Goal: Complete application form: Complete application form

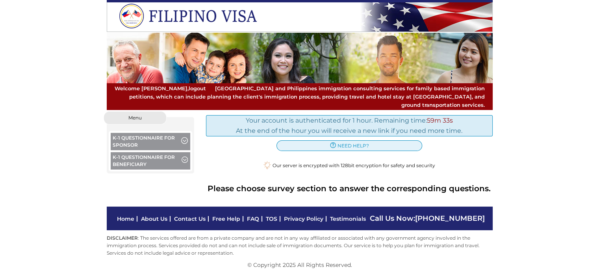
click at [159, 134] on button "K-1 Questionnaire for Sponsor" at bounding box center [151, 142] width 80 height 19
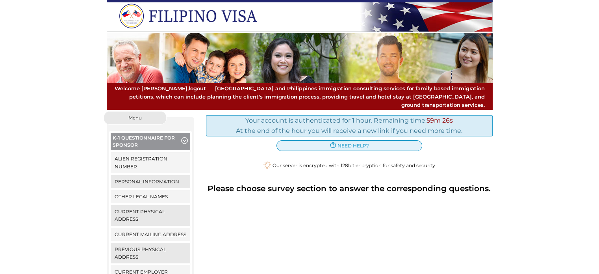
click at [137, 133] on button "K-1 Questionnaire for Sponsor" at bounding box center [151, 142] width 80 height 19
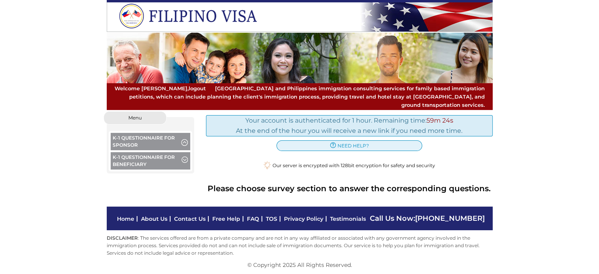
click at [137, 133] on button "K-1 Questionnaire for Sponsor" at bounding box center [151, 142] width 80 height 19
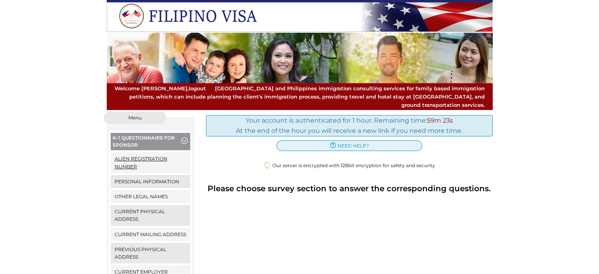
click at [138, 152] on link "Alien Registration Number" at bounding box center [151, 162] width 80 height 20
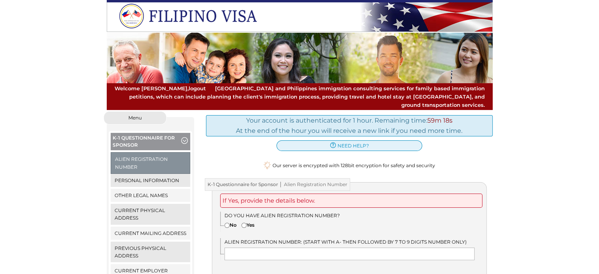
click at [228, 223] on input"] "No" at bounding box center [227, 225] width 5 height 5
radio input"] "true"
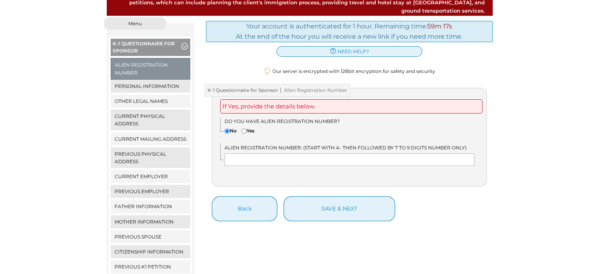
scroll to position [95, 0]
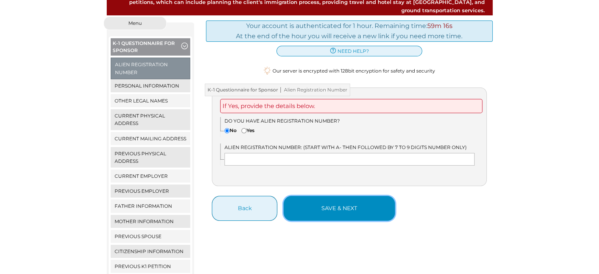
click at [330, 202] on button "save & next" at bounding box center [339, 208] width 111 height 25
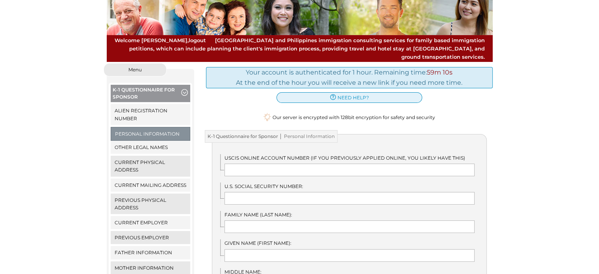
scroll to position [48, 0]
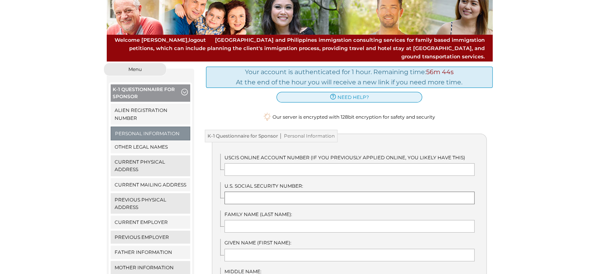
click at [303, 191] on input "text" at bounding box center [350, 197] width 250 height 13
type input "043688877"
click at [270, 220] on input "text" at bounding box center [350, 226] width 250 height 13
type input "Gioia"
type input "Gerald"
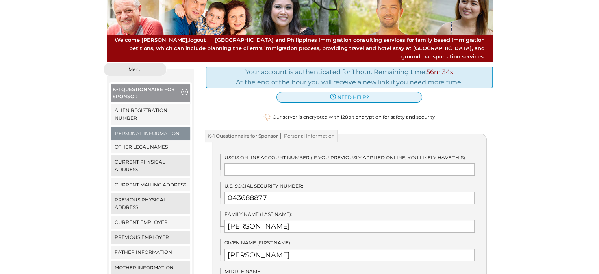
type input "M"
type input "CO"
type input "United States"
type input "9705310166"
type input "goinmobiletrucking@outlook.com"
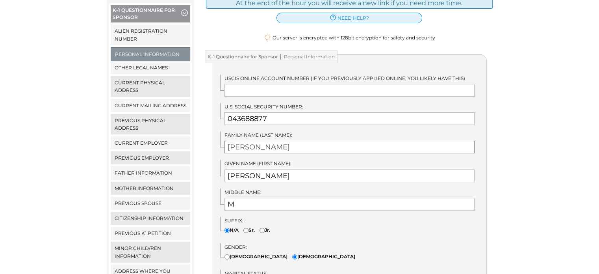
scroll to position [129, 0]
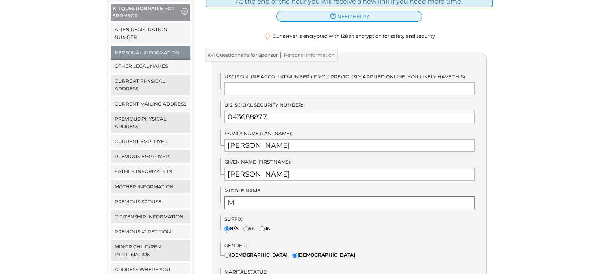
click at [251, 197] on input "M" at bounding box center [350, 202] width 250 height 13
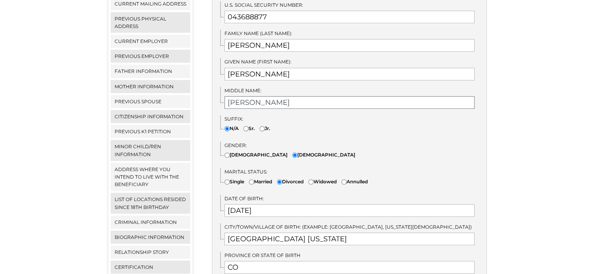
scroll to position [234, 0]
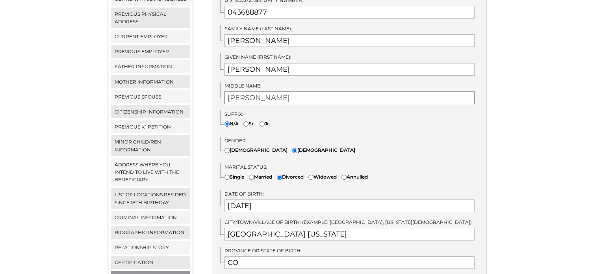
type input "Martine"
click at [232, 228] on input "new britain connecticut" at bounding box center [350, 234] width 250 height 13
click at [251, 228] on input "New britain connecticut" at bounding box center [350, 234] width 250 height 13
click at [275, 228] on input "New Britain connecticut" at bounding box center [350, 234] width 250 height 13
click at [268, 228] on input "New Britain connecticut" at bounding box center [350, 234] width 250 height 13
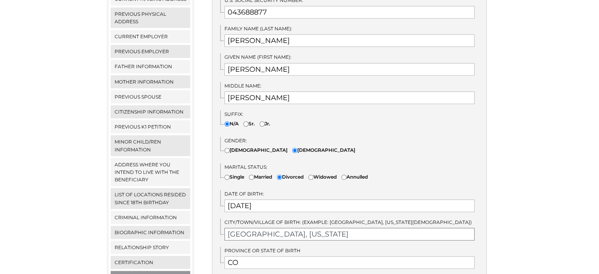
click at [279, 228] on input "New Britain, connecticut" at bounding box center [350, 234] width 250 height 13
type input "New Britain, Connecticut"
click at [261, 256] on input "CO" at bounding box center [350, 262] width 250 height 13
click at [265, 256] on input "Colorado" at bounding box center [350, 262] width 250 height 13
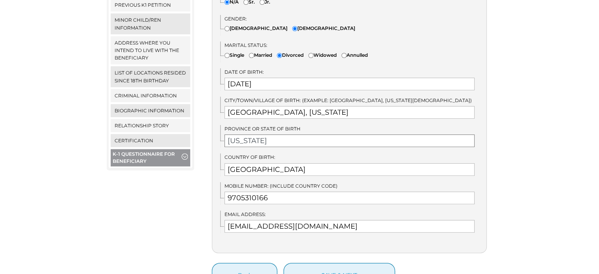
scroll to position [357, 0]
type input "Connecticut"
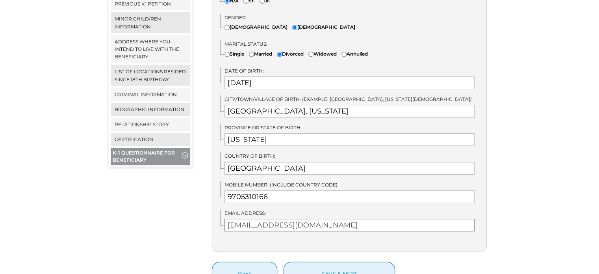
click at [361, 219] on input "goinmobiletrucking@outlook.com" at bounding box center [350, 225] width 250 height 13
type input "g"
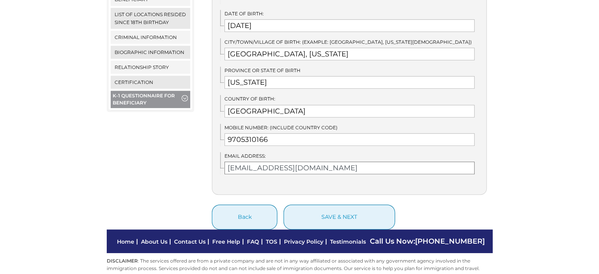
scroll to position [417, 0]
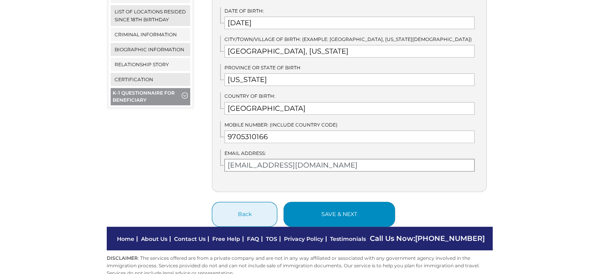
type input "jerrygioia@hotmail.com"
click at [353, 208] on button "save & next" at bounding box center [339, 214] width 111 height 25
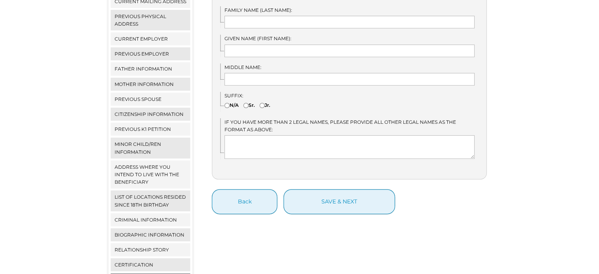
scroll to position [232, 0]
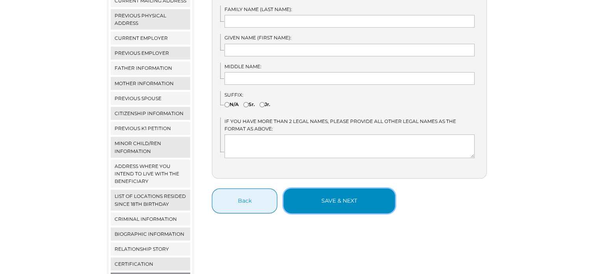
click at [347, 197] on button "save & next" at bounding box center [339, 200] width 111 height 25
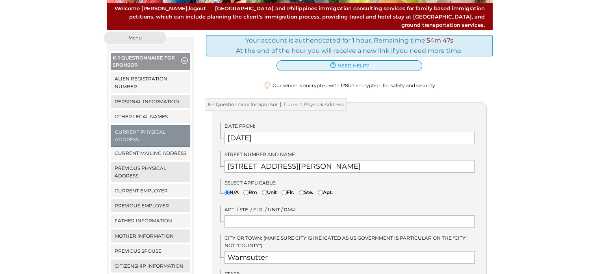
scroll to position [80, 0]
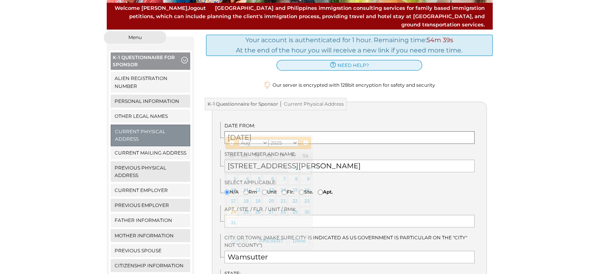
click at [235, 131] on input "08/24/2025" at bounding box center [350, 137] width 250 height 13
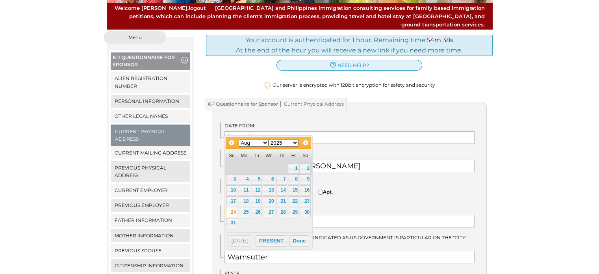
click at [262, 140] on select "Jan Feb Mar Apr May Jun Jul Aug Sep Oct Nov Dec" at bounding box center [254, 142] width 30 height 7
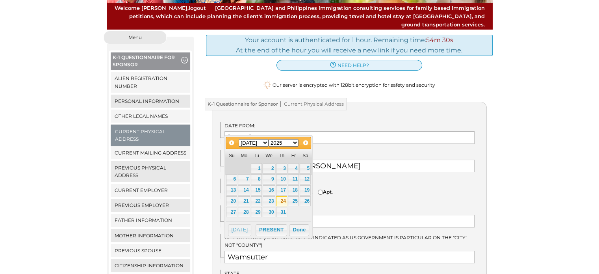
click at [281, 201] on link "24" at bounding box center [281, 201] width 11 height 10
type input "07/24/2025"
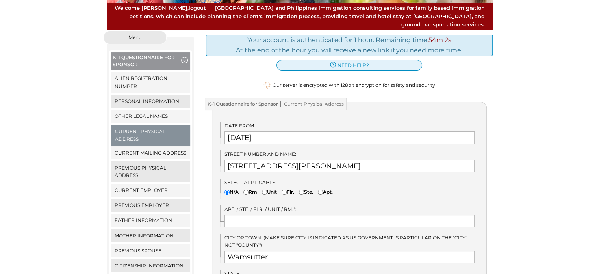
click at [281, 206] on span "Apt. / Ste. / Flr. / Unit / Rm#:" at bounding box center [261, 209] width 72 height 6
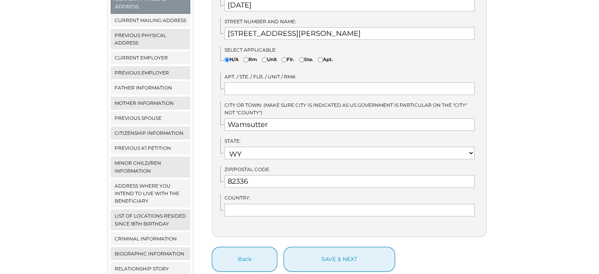
scroll to position [215, 0]
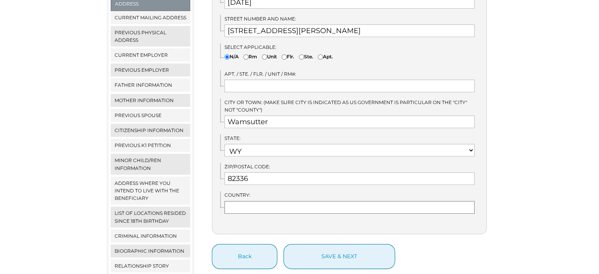
click at [287, 201] on input "text" at bounding box center [350, 207] width 250 height 13
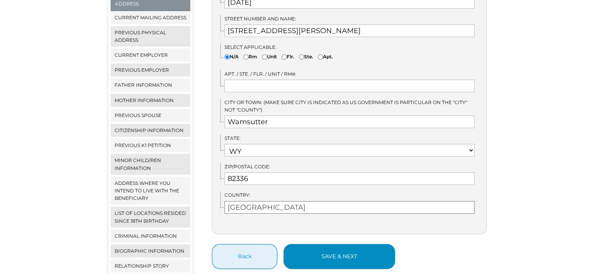
type input "USA"
click at [329, 249] on button "save & next" at bounding box center [339, 256] width 111 height 25
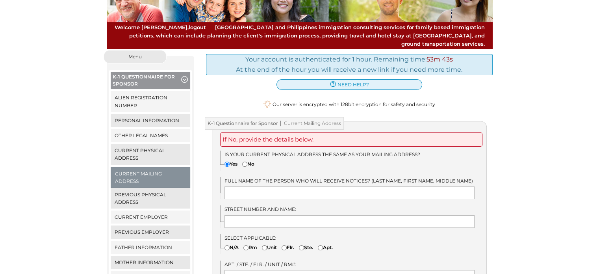
scroll to position [61, 0]
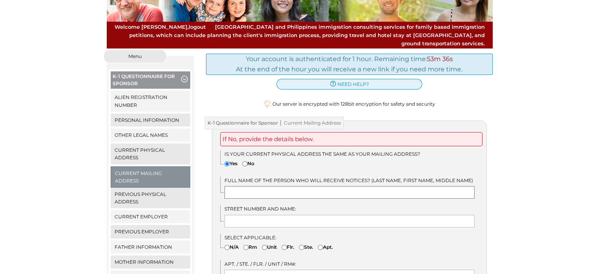
click at [274, 186] on input "text" at bounding box center [350, 192] width 250 height 13
type input "[PERSON_NAME]"
type input "[STREET_ADDRESS]"
type input "[PERSON_NAME]"
select select "8"
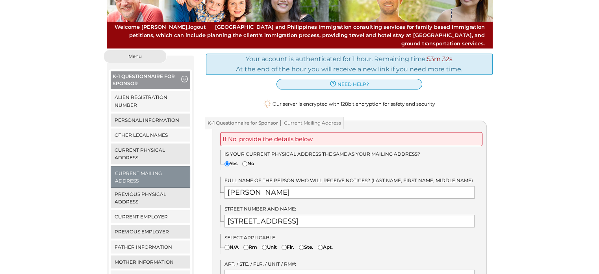
type input "81639"
type input "[GEOGRAPHIC_DATA]"
click at [279, 215] on input "[STREET_ADDRESS]" at bounding box center [350, 221] width 250 height 13
type input "4"
type input "541 Tierney St"
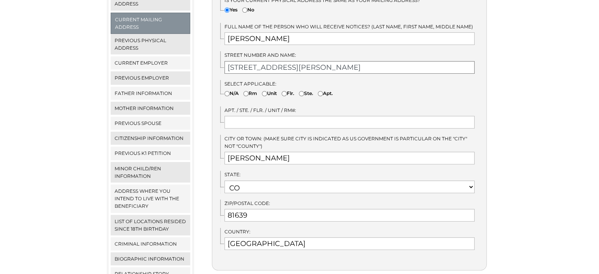
scroll to position [217, 0]
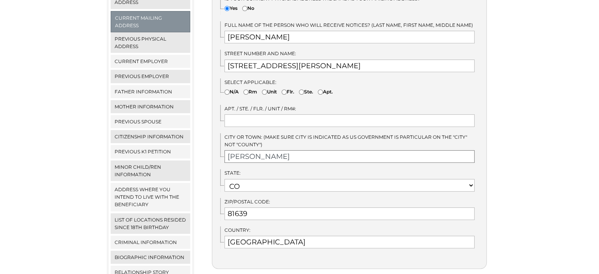
click at [279, 150] on input "[PERSON_NAME]" at bounding box center [350, 156] width 250 height 13
type input "Wamsutter"
click at [275, 179] on select "Choose Option AK AL AR AS AZ CA CO CT DE FL GA GU HI IA ID IL IN" at bounding box center [350, 185] width 250 height 13
select select "56"
click at [225, 179] on select "Choose Option AK AL AR AS AZ CA CO CT DE FL GA GU HI IA ID IL IN" at bounding box center [350, 185] width 250 height 13
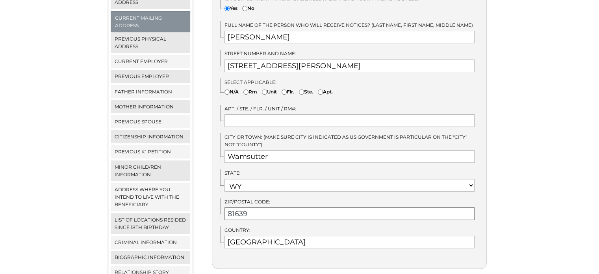
click at [266, 207] on input "81639" at bounding box center [350, 213] width 250 height 13
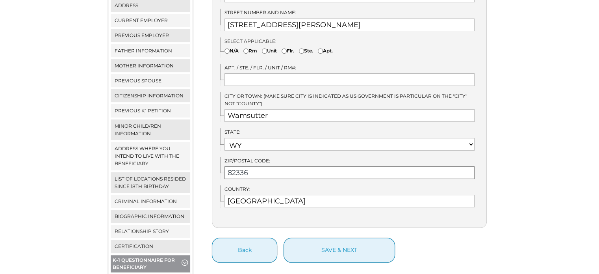
scroll to position [305, 0]
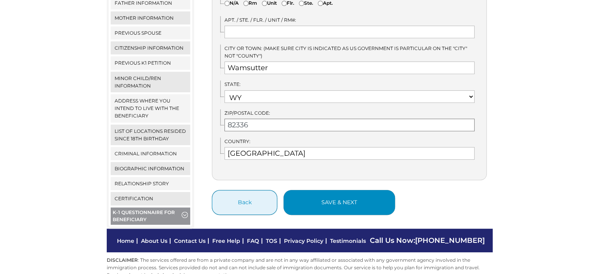
type input "82336"
click at [338, 203] on button "save & next" at bounding box center [339, 202] width 111 height 25
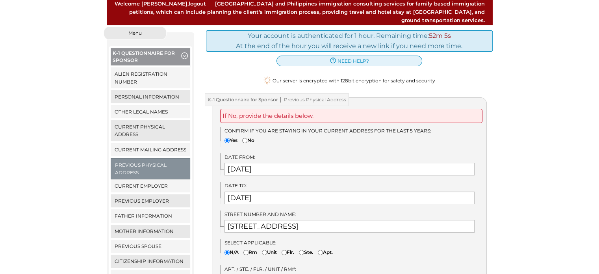
scroll to position [85, 0]
click at [272, 163] on input "[DATE]" at bounding box center [350, 168] width 250 height 13
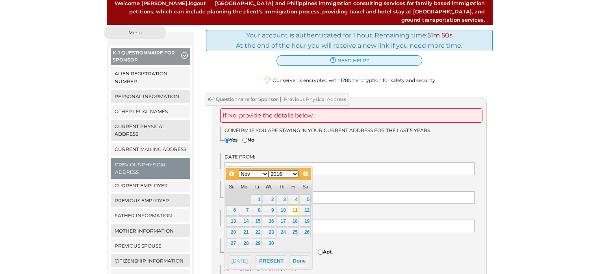
click at [265, 175] on select "Jan Feb Mar Apr May Jun [DATE] Aug Sep Oct Nov Dec" at bounding box center [254, 173] width 30 height 7
click at [232, 241] on link "24" at bounding box center [231, 243] width 11 height 10
type input "[DATE]"
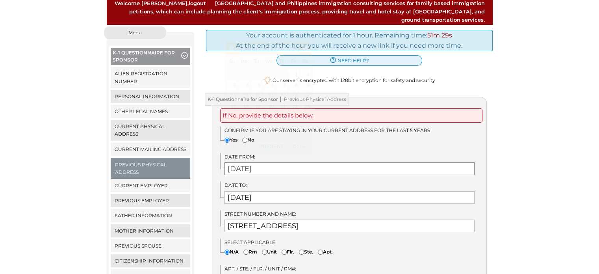
click at [277, 162] on input "[DATE]" at bounding box center [350, 168] width 250 height 13
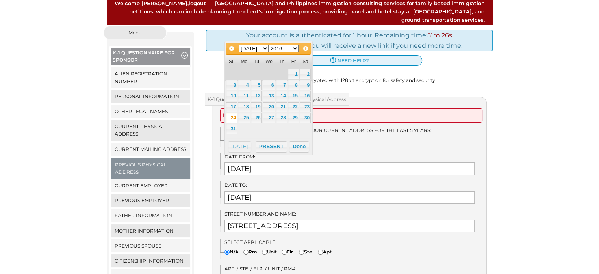
click at [263, 48] on select "Jan Feb Mar Apr May Jun [DATE] Aug Sep Oct Nov Dec" at bounding box center [254, 48] width 30 height 7
click at [298, 134] on button "Done" at bounding box center [299, 136] width 20 height 12
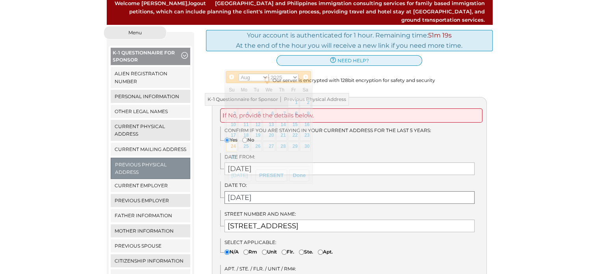
click at [279, 191] on input "08/24/2025" at bounding box center [350, 197] width 250 height 13
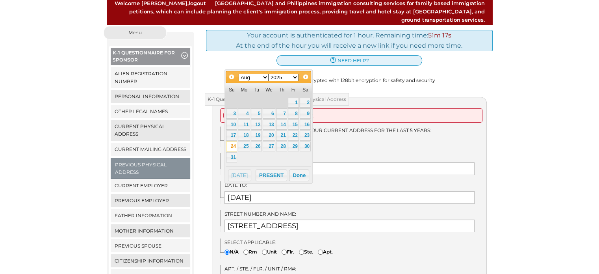
click at [263, 76] on select "Jan Feb Mar Apr May Jun [DATE] Aug Sep Oct Nov Dec" at bounding box center [254, 77] width 30 height 7
click at [271, 135] on link "23" at bounding box center [269, 135] width 13 height 10
type input "07/23/2025"
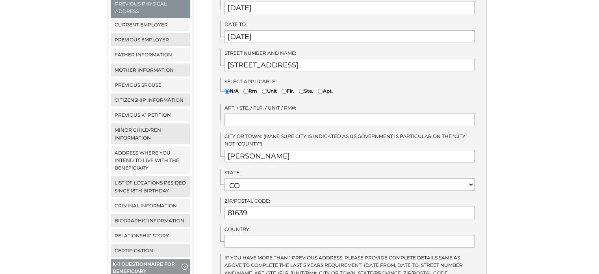
scroll to position [247, 0]
click at [234, 149] on input "hayden" at bounding box center [350, 155] width 250 height 13
type input "[PERSON_NAME]"
type input "[GEOGRAPHIC_DATA]"
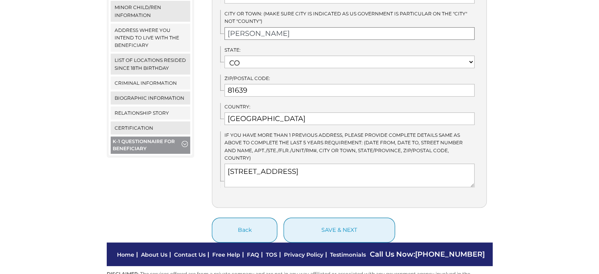
scroll to position [369, 0]
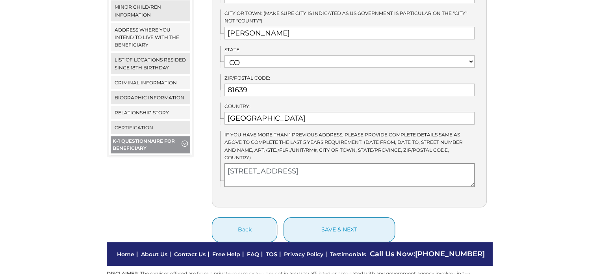
click at [267, 163] on textarea "401 S 3rd St" at bounding box center [350, 175] width 250 height 24
type textarea "4"
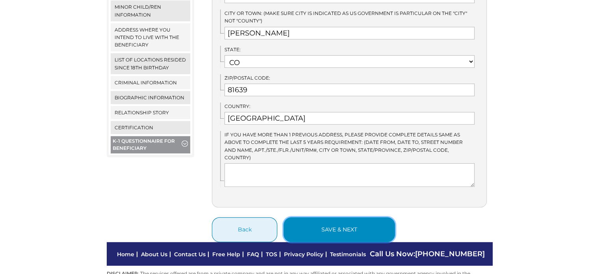
click at [382, 217] on button "save & next" at bounding box center [339, 229] width 111 height 25
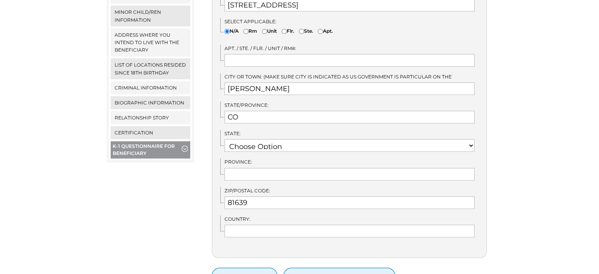
scroll to position [364, 0]
click at [348, 139] on select "Choose Option AK AL AR AS AZ CA CO CT DE FL GA GU HI IA ID IL IN" at bounding box center [350, 145] width 250 height 13
select select "8"
click at [225, 139] on select "Choose Option AK AL AR AS AZ CA CO CT DE FL GA GU HI IA ID IL IN" at bounding box center [350, 145] width 250 height 13
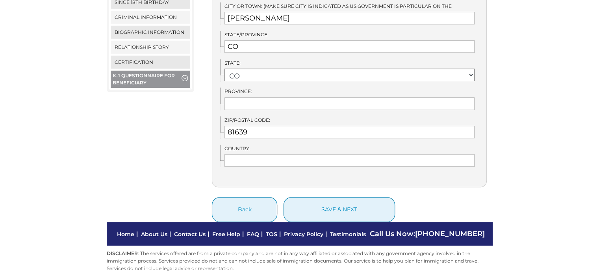
scroll to position [436, 0]
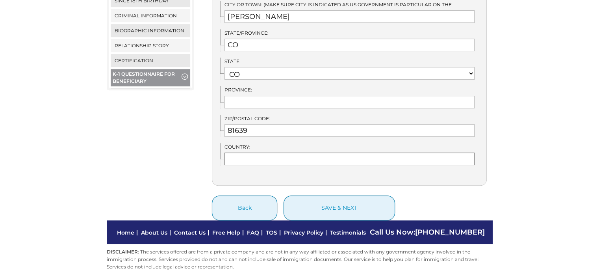
click at [349, 152] on input "text" at bounding box center [350, 158] width 250 height 13
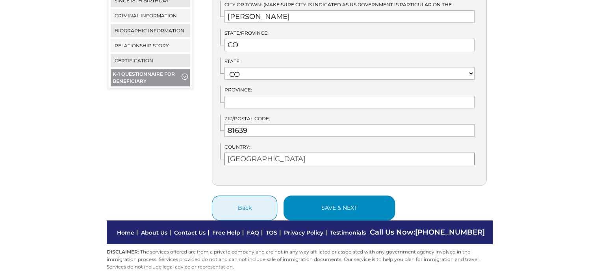
type input "USA"
click at [364, 197] on button "save & next" at bounding box center [339, 207] width 111 height 25
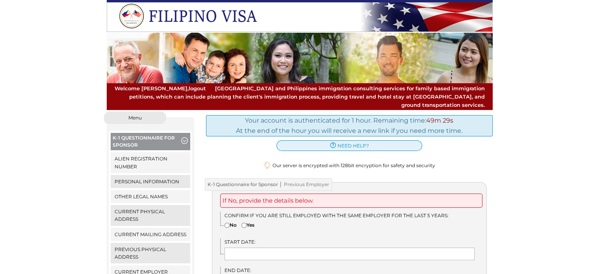
click at [244, 223] on input"] "Yes" at bounding box center [243, 225] width 5 height 5
radio input"] "true"
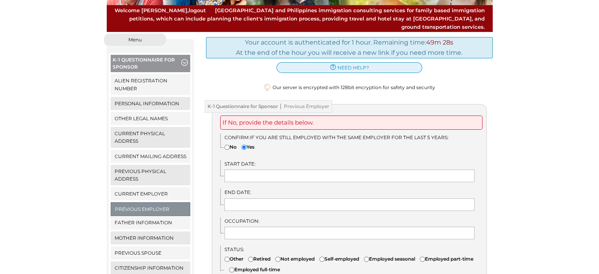
scroll to position [80, 0]
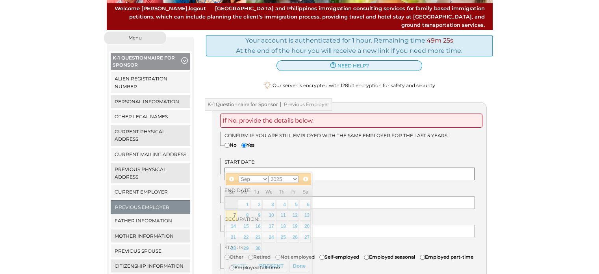
click at [283, 167] on input "text" at bounding box center [350, 173] width 250 height 13
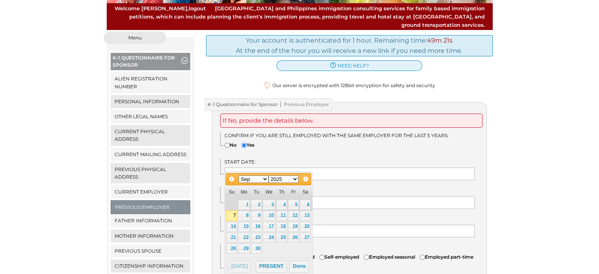
click at [265, 177] on select "Jan Feb Mar Apr May Jun Jul Aug Sep Oct Nov Dec" at bounding box center [254, 178] width 30 height 7
click at [307, 222] on link "19" at bounding box center [305, 226] width 11 height 10
type input "04/19/2025"
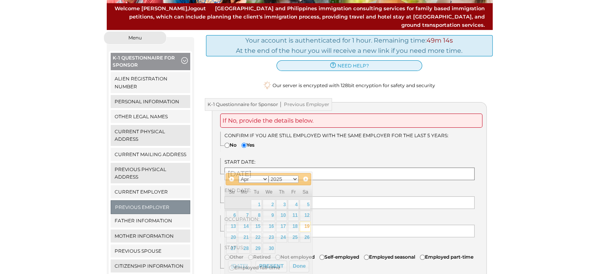
click at [283, 168] on input "04/19/2025" at bounding box center [350, 173] width 250 height 13
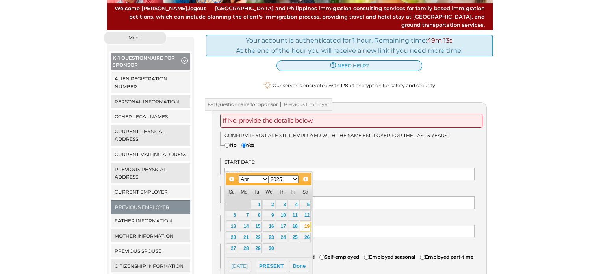
click at [294, 177] on select "1900 1901 1902 1903 1904 1905 1906 1907 1908 1909 1910 1911 1912 1913 1914 1915…" at bounding box center [284, 178] width 30 height 7
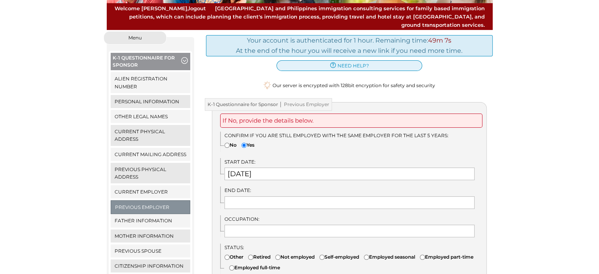
click at [336, 186] on label "End Date:" at bounding box center [350, 189] width 250 height 7
click at [285, 167] on input "04/19/2025" at bounding box center [350, 173] width 250 height 13
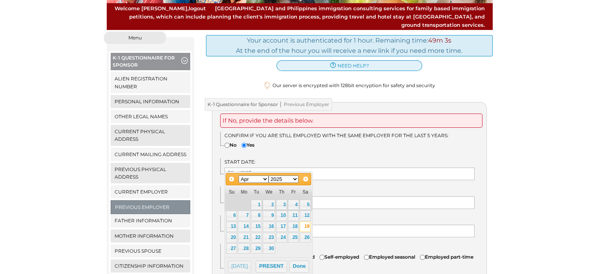
click at [292, 178] on select "1900 1901 1902 1903 1904 1905 1906 1907 1908 1909 1910 1911 1912 1913 1914 1915…" at bounding box center [284, 178] width 30 height 7
click at [298, 264] on button "Done" at bounding box center [299, 266] width 20 height 12
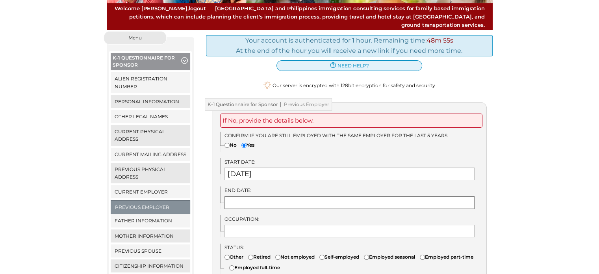
click at [273, 196] on input "text" at bounding box center [350, 202] width 250 height 13
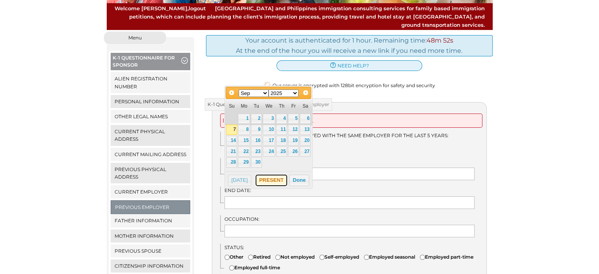
click at [271, 178] on button "PRESENT" at bounding box center [272, 181] width 32 height 12
type input "PRESENT"
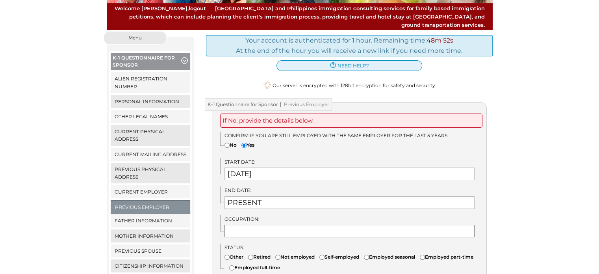
click at [284, 225] on input "text" at bounding box center [350, 231] width 250 height 13
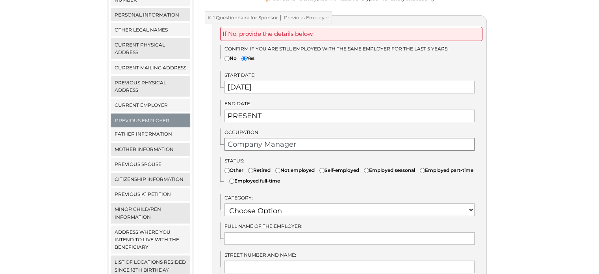
type input "Company Manager"
click at [325, 168] on input"] "Self-employed" at bounding box center [321, 170] width 5 height 5
radio input"] "true"
click at [328, 203] on select "Choose Option OTHER STUDENT SOCIAL SERVICES RETIRED RESEARCH RELIGIOUS VOCATION…" at bounding box center [350, 209] width 250 height 13
select select "22"
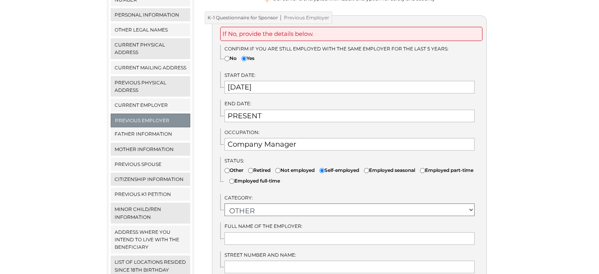
click at [225, 203] on select "Choose Option OTHER STUDENT SOCIAL SERVICES RETIRED RESEARCH RELIGIOUS VOCATION…" at bounding box center [350, 209] width 250 height 13
click at [306, 232] on input "text" at bounding box center [350, 238] width 250 height 13
type input "Goin Mobile LLC"
click at [304, 260] on input "text" at bounding box center [350, 266] width 250 height 13
type input "401 S 3rd St"
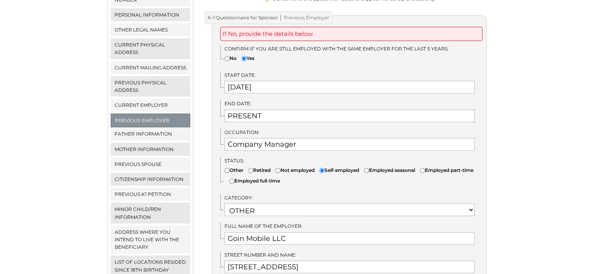
type input "Hayden"
type input "CO"
select select "8"
type input "81639"
type input "United States"
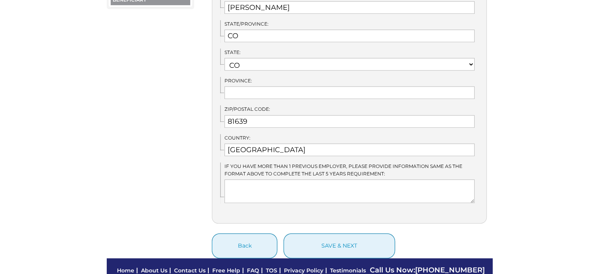
scroll to position [518, 0]
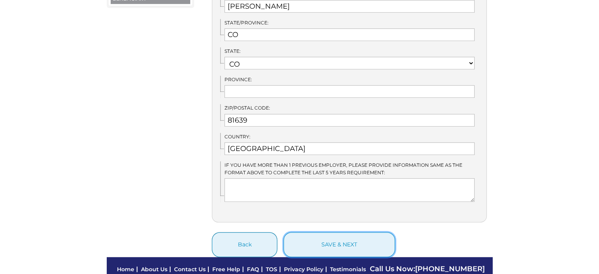
click at [320, 234] on button "save & next" at bounding box center [339, 244] width 111 height 25
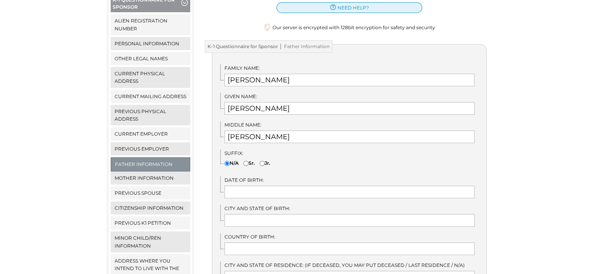
scroll to position [137, 0]
click at [288, 131] on input "[PERSON_NAME]" at bounding box center [350, 137] width 250 height 13
type input "[PERSON_NAME]"
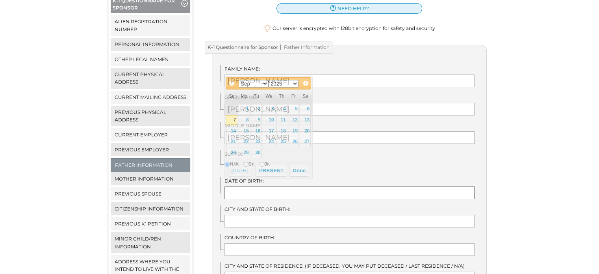
click at [267, 186] on input "text" at bounding box center [350, 192] width 250 height 13
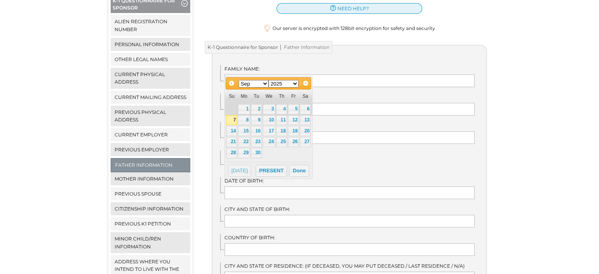
click at [295, 81] on select "1900 1901 1902 1903 1904 1905 1906 1907 1908 1909 1910 1911 1912 1913 1914 1915…" at bounding box center [284, 83] width 30 height 7
click at [233, 141] on link "17" at bounding box center [231, 142] width 11 height 10
type input "[DATE]"
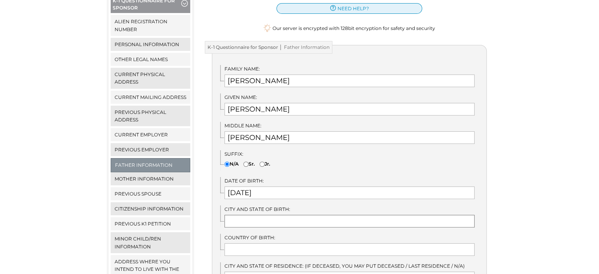
click at [275, 215] on input "text" at bounding box center [350, 221] width 250 height 13
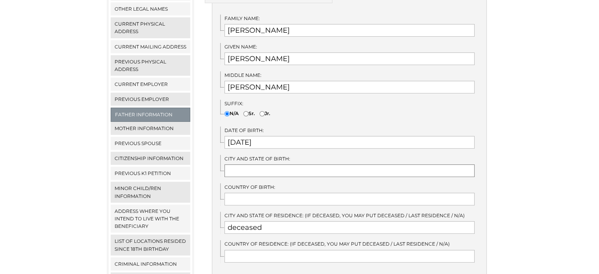
scroll to position [188, 0]
click at [277, 192] on input "text" at bounding box center [350, 198] width 250 height 13
type input "[GEOGRAPHIC_DATA]"
click at [254, 163] on input "text" at bounding box center [350, 169] width 250 height 13
click at [262, 163] on input "New Britian" at bounding box center [350, 169] width 250 height 13
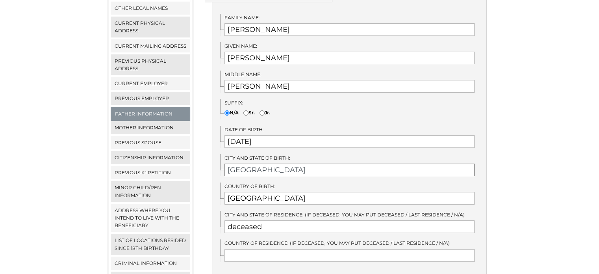
type input "New Britain"
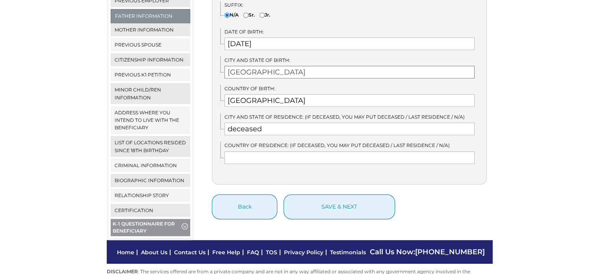
scroll to position [288, 0]
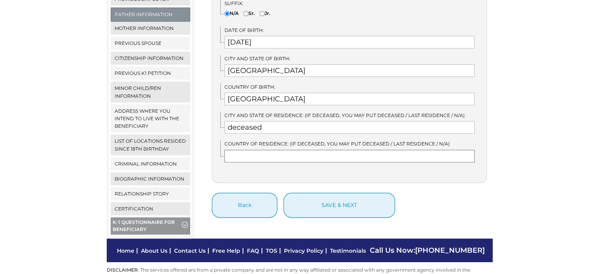
click at [291, 150] on input "text" at bounding box center [350, 156] width 250 height 13
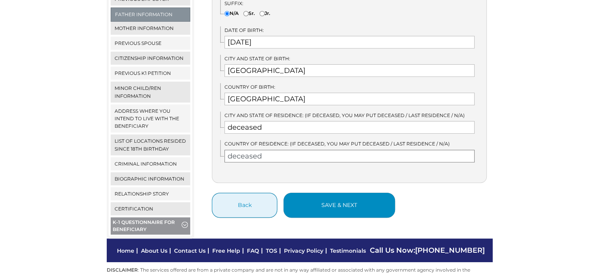
type input "deceased"
click at [331, 195] on button "save & next" at bounding box center [339, 205] width 111 height 25
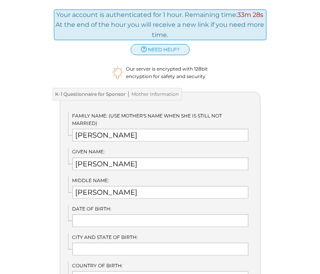
scroll to position [146, 0]
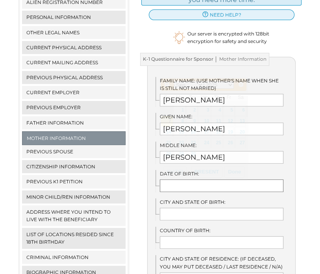
click at [210, 187] on input "text" at bounding box center [222, 185] width 124 height 13
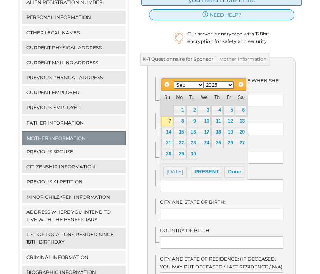
click at [199, 85] on select "Jan Feb Mar Apr May Jun [DATE] Aug Sep Oct Nov Dec" at bounding box center [189, 84] width 30 height 7
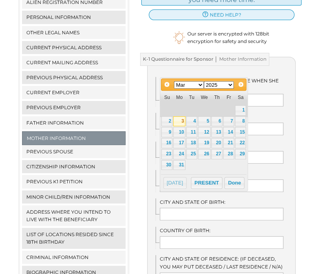
click at [180, 120] on link "3" at bounding box center [179, 121] width 12 height 10
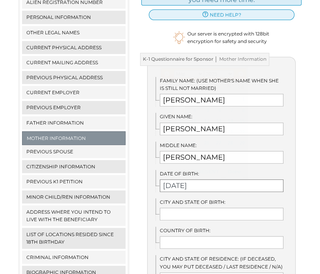
click at [217, 188] on input "[DATE]" at bounding box center [222, 185] width 124 height 13
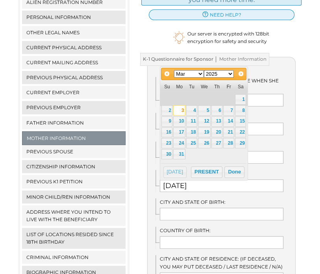
click at [230, 71] on select "1900 1901 1902 1903 1904 1905 1906 1907 1908 1909 1910 1911 1912 1913 1914 1915…" at bounding box center [219, 73] width 30 height 7
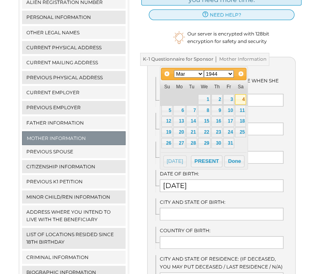
click at [240, 97] on link "4" at bounding box center [240, 99] width 11 height 10
type input "[DATE]"
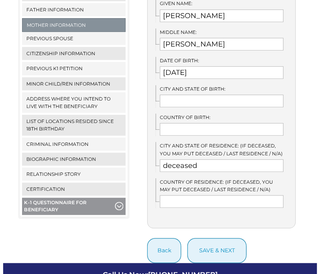
scroll to position [260, 0]
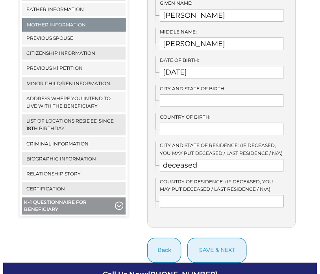
click at [194, 201] on input "text" at bounding box center [222, 201] width 124 height 13
type input "deceased"
click at [191, 132] on input "text" at bounding box center [222, 129] width 124 height 13
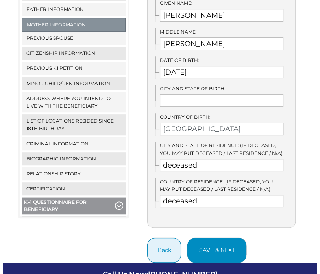
type input "[GEOGRAPHIC_DATA]"
click at [219, 249] on button "save & next" at bounding box center [217, 250] width 59 height 25
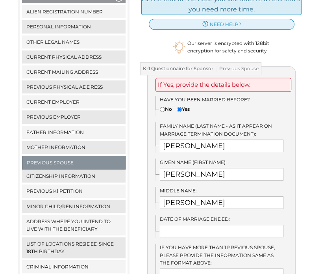
scroll to position [137, 0]
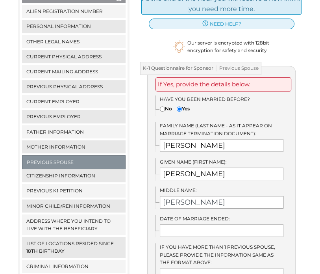
click at [168, 202] on input "Cristina" at bounding box center [222, 202] width 124 height 13
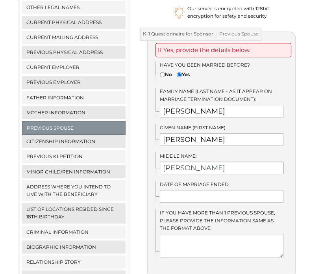
scroll to position [172, 0]
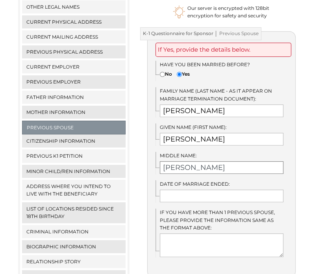
type input "Christina"
click at [217, 191] on input "text" at bounding box center [222, 195] width 124 height 13
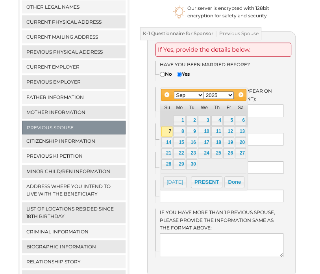
click at [201, 93] on select "Jan Feb Mar Apr May Jun Jul Aug Sep Oct Nov Dec" at bounding box center [189, 94] width 30 height 7
click at [229, 94] on select "1900 1901 1902 1903 1904 1905 1906 1907 1908 1909 1910 1911 1912 1913 1914 1915…" at bounding box center [219, 94] width 30 height 7
click at [183, 131] on link "7" at bounding box center [179, 131] width 12 height 10
type input "10/07/2024"
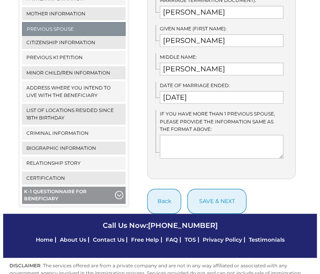
scroll to position [274, 0]
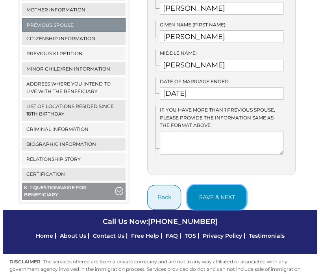
click at [224, 206] on button "save & next" at bounding box center [217, 197] width 59 height 25
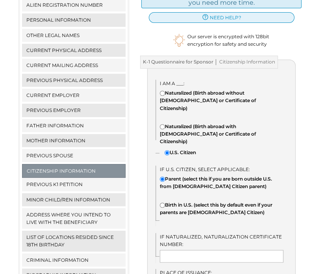
scroll to position [150, 0]
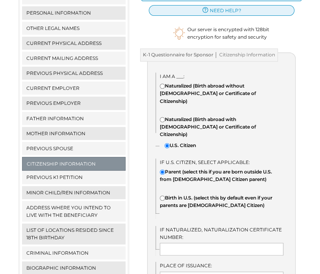
click at [162, 195] on input"] "Birth in U.S. (select this by default even if your parents are [DEMOGRAPHIC_DAT…" at bounding box center [162, 197] width 5 height 5
radio input"] "true"
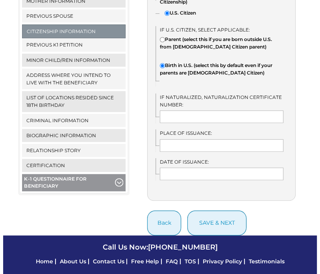
scroll to position [284, 0]
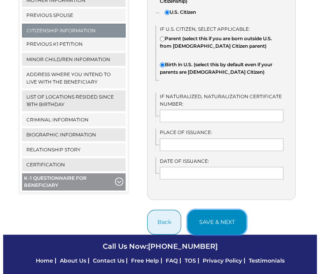
click at [221, 210] on button "save & next" at bounding box center [217, 222] width 59 height 25
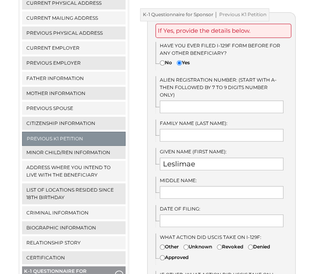
scroll to position [192, 0]
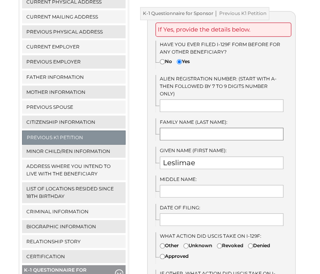
click at [197, 129] on input "text" at bounding box center [222, 134] width 124 height 13
type input "Palaran"
click at [189, 188] on input "text" at bounding box center [222, 191] width 124 height 13
type input "Gengco"
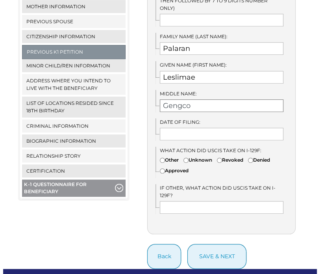
scroll to position [278, 0]
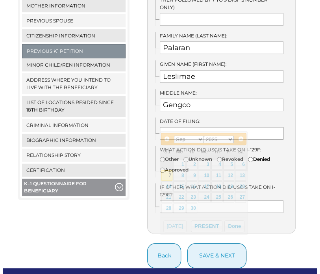
click at [221, 127] on input "text" at bounding box center [222, 133] width 124 height 13
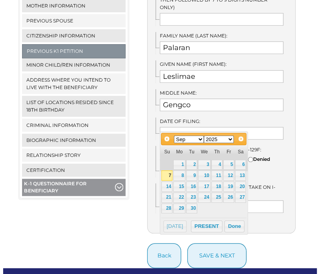
click at [200, 138] on select "Jan Feb Mar Apr May Jun Jul Aug Sep Oct Nov Dec" at bounding box center [189, 139] width 30 height 7
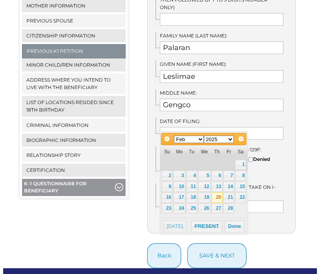
click at [219, 195] on link "20" at bounding box center [217, 197] width 11 height 10
type input "02/20/2025"
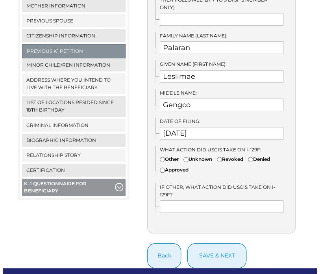
click at [163, 157] on input"] "Other" at bounding box center [162, 159] width 5 height 5
radio input"] "true"
click at [184, 200] on input "text" at bounding box center [222, 206] width 124 height 13
type input "B"
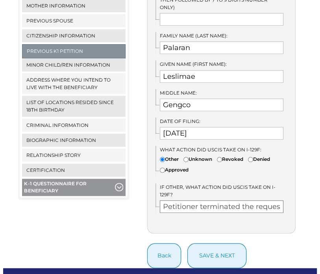
click at [241, 200] on input "Petitioner terminated the request for a visa." at bounding box center [222, 206] width 124 height 13
click at [226, 201] on input "Petitioner request for a visa." at bounding box center [222, 206] width 124 height 13
click at [207, 200] on input "Petitioner requested for withdrawl of the form I-129F. Petioner recieved confir…" at bounding box center [222, 206] width 124 height 13
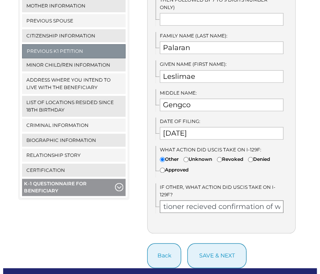
click at [202, 200] on input "Petitioner requested for withdrawl of the form I-129F. Petioner recieved confir…" at bounding box center [222, 206] width 124 height 13
type input "Petitioner requested for withdrawl of the form I-129F. Petioner received confir…"
drag, startPoint x: 172, startPoint y: 197, endPoint x: 191, endPoint y: 206, distance: 20.6
click at [191, 206] on div "If Yes, provide the details below. Have you EVER filed I-129F form before for a…" at bounding box center [221, 79] width 149 height 308
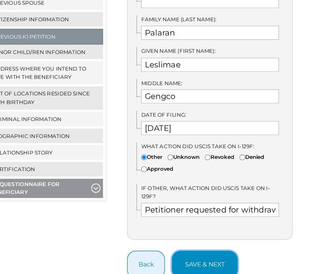
click at [222, 248] on button "save & next" at bounding box center [217, 258] width 59 height 25
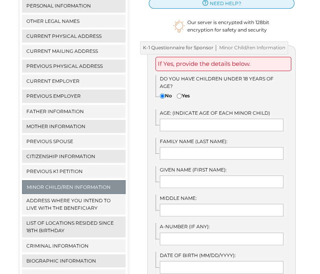
scroll to position [421, 0]
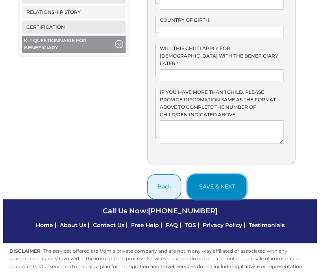
click at [215, 175] on button "save & next" at bounding box center [217, 186] width 59 height 25
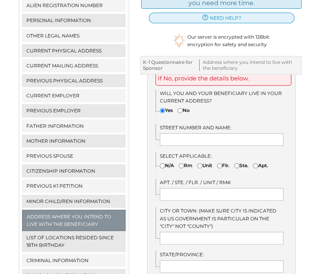
scroll to position [143, 0]
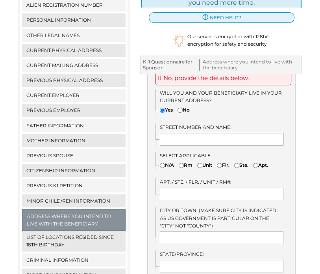
click at [201, 140] on input "text" at bounding box center [222, 139] width 124 height 13
type input "541 Tierney St"
type input "Wamsutter"
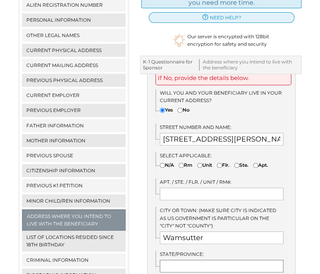
type input "WY"
select select "56"
type input "82336"
type input "United States"
type input "Gerald M Gioia"
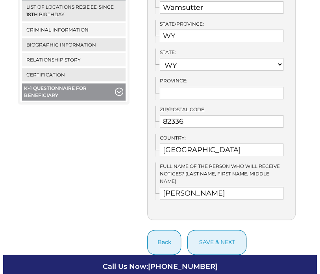
scroll to position [373, 0]
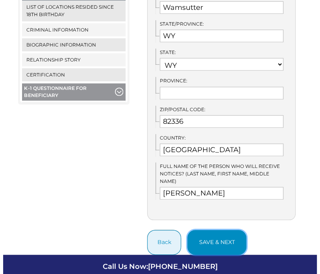
click at [217, 240] on button "save & next" at bounding box center [217, 242] width 59 height 25
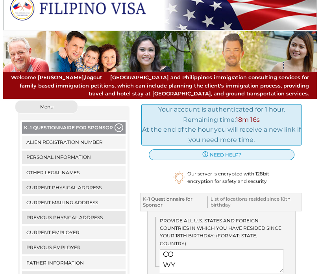
scroll to position [84, 0]
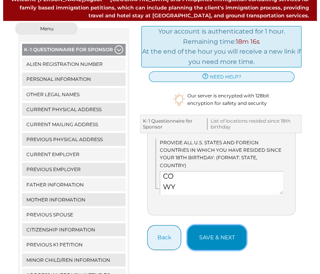
click at [216, 228] on button "save & next" at bounding box center [217, 237] width 59 height 25
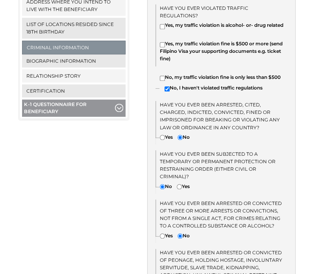
scroll to position [364, 0]
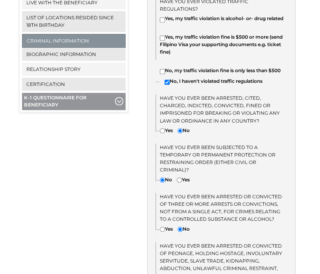
click at [181, 182] on input"] "Yes" at bounding box center [179, 179] width 5 height 5
radio input"] "true"
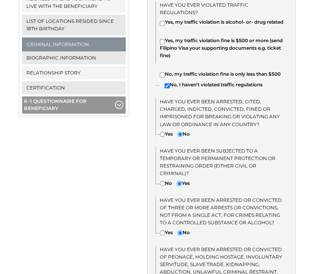
scroll to position [364, 0]
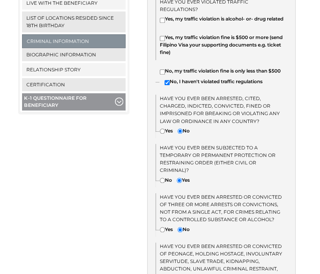
click at [161, 134] on input"] "Yes" at bounding box center [162, 130] width 5 height 5
radio input"] "true"
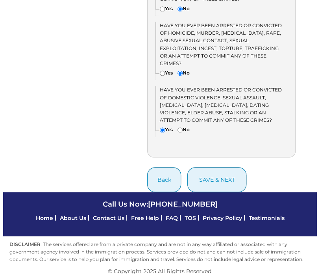
scroll to position [649, 0]
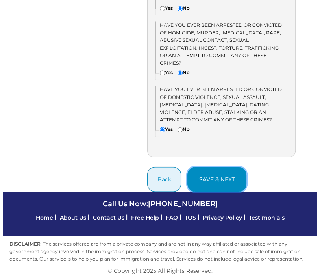
click at [202, 185] on button "save & next" at bounding box center [217, 179] width 59 height 25
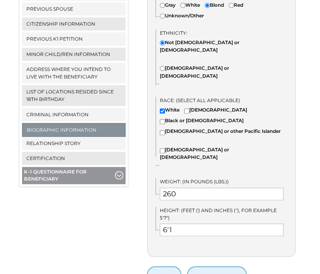
scroll to position [290, 0]
click at [202, 266] on button "save & next" at bounding box center [217, 278] width 59 height 25
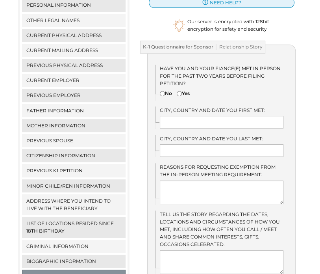
scroll to position [159, 0]
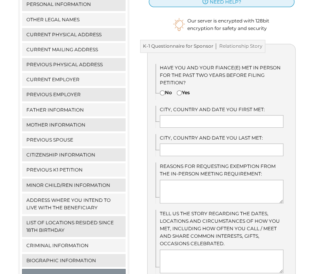
click at [181, 92] on input"] "Yes" at bounding box center [179, 92] width 5 height 5
radio input"] "true"
click at [184, 124] on input "text" at bounding box center [222, 121] width 124 height 13
click at [185, 124] on input "text" at bounding box center [222, 121] width 124 height 13
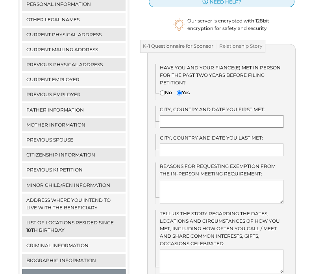
click at [185, 124] on input "text" at bounding box center [222, 121] width 124 height 13
type input "[GEOGRAPHIC_DATA], [GEOGRAPHIC_DATA] [DATE]"
click at [192, 150] on input "text" at bounding box center [222, 149] width 124 height 13
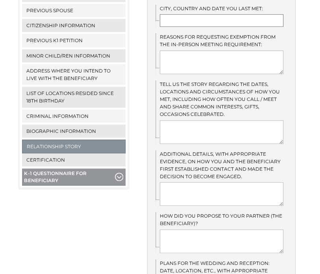
scroll to position [290, 0]
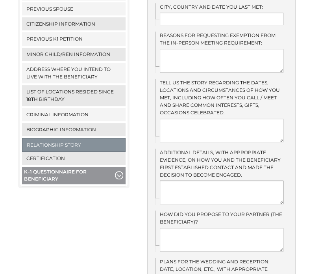
click at [192, 190] on textarea at bounding box center [222, 192] width 124 height 24
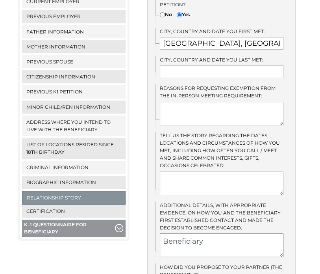
type textarea "Beneficiary"
click at [200, 70] on input "text" at bounding box center [222, 71] width 124 height 13
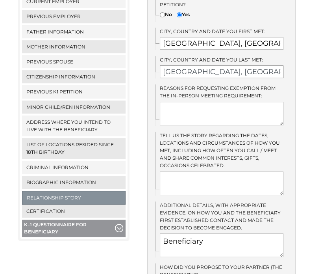
type input "[GEOGRAPHIC_DATA], [GEOGRAPHIC_DATA] [DATE]"
click at [182, 177] on textarea at bounding box center [222, 183] width 124 height 24
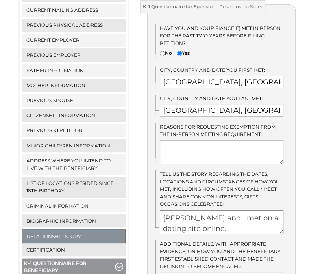
scroll to position [198, 0]
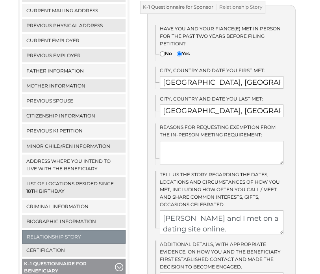
type textarea "[PERSON_NAME] and I met on a dating site online."
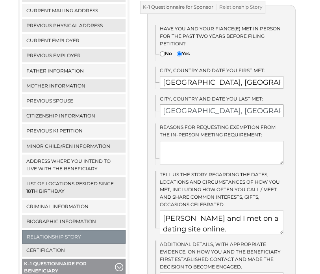
click at [244, 111] on input "[GEOGRAPHIC_DATA], [GEOGRAPHIC_DATA] [DATE]" at bounding box center [222, 110] width 124 height 13
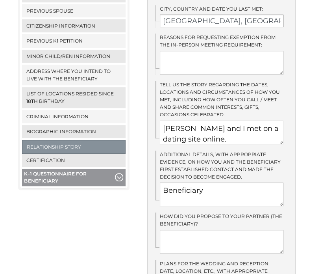
scroll to position [288, 0]
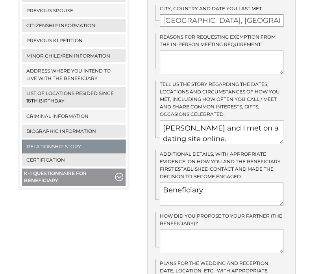
type input "[GEOGRAPHIC_DATA], [GEOGRAPHIC_DATA] [DATE]"
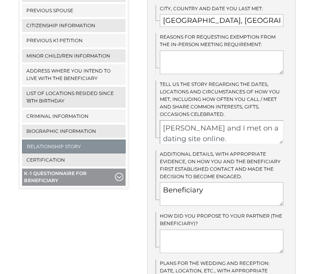
click at [216, 136] on textarea "[PERSON_NAME] and I met on a dating site online." at bounding box center [222, 132] width 124 height 24
click at [216, 136] on textarea "[PERSON_NAME] and I met on a dating site online. We quickly found common intere…" at bounding box center [222, 132] width 124 height 24
click at [262, 125] on textarea "[PERSON_NAME] and I met on a dating site online. We quickly found common intere…" at bounding box center [222, 132] width 124 height 24
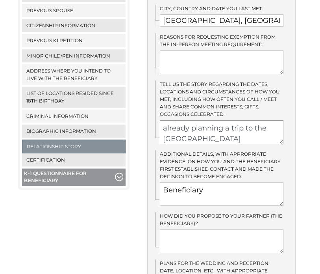
scroll to position [45, 0]
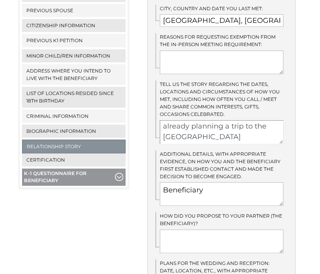
click at [219, 138] on textarea "[PERSON_NAME] and I met on a dating site online. We quickly found common intere…" at bounding box center [222, 132] width 124 height 24
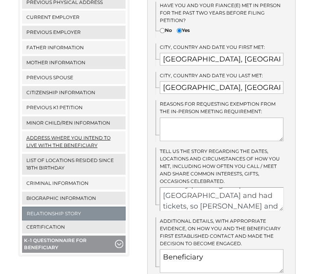
scroll to position [221, 0]
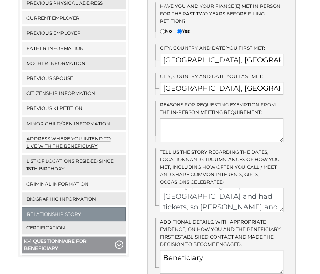
type textarea "[PERSON_NAME] and I met on a dating site online. We quickly found common intere…"
